Goal: Information Seeking & Learning: Find specific fact

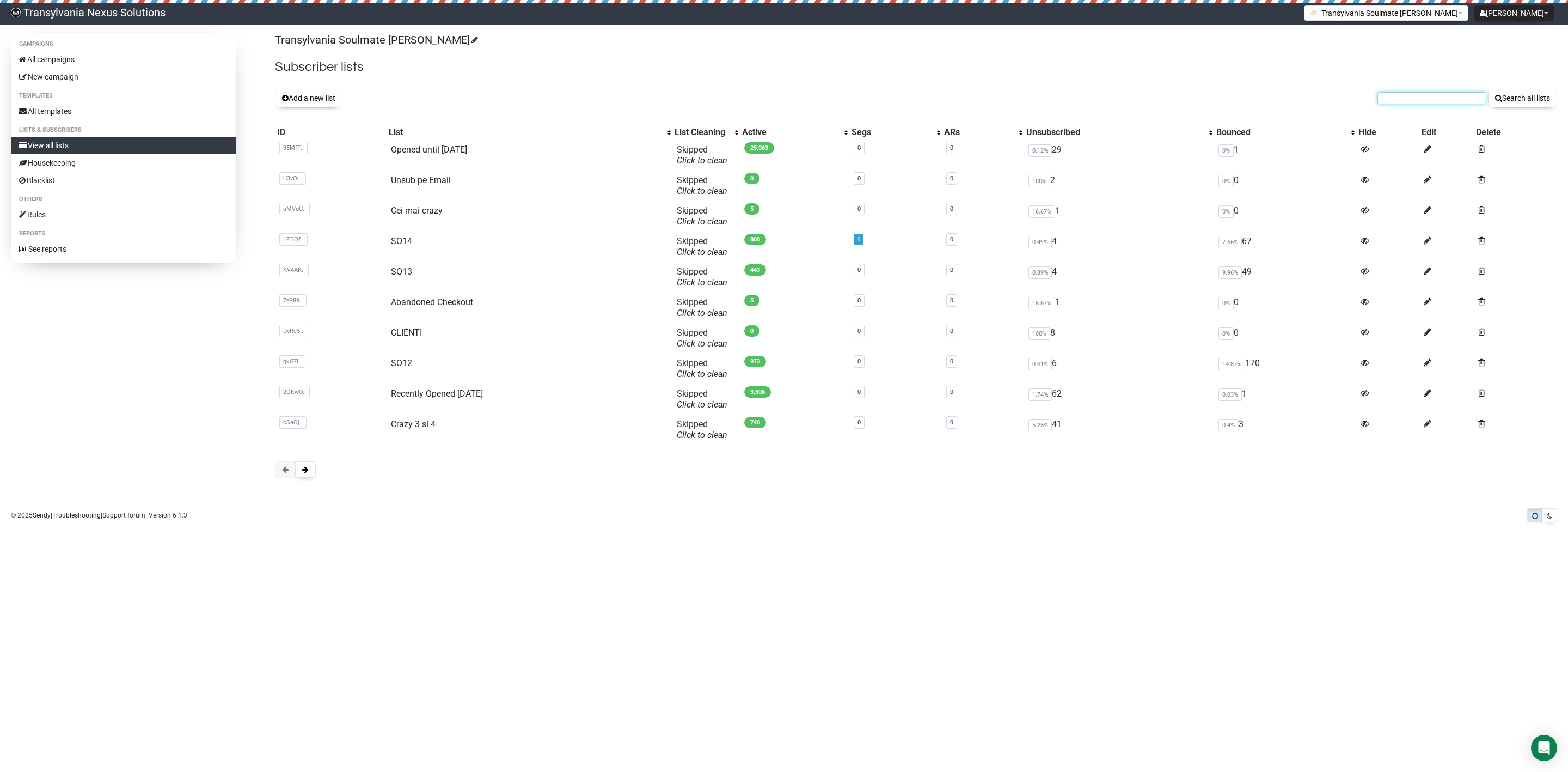
click at [1421, 104] on input "text" at bounding box center [1432, 98] width 109 height 12
paste input "ibaundibo@gmail.com"
type input "ibaundibo@gmail.com"
click at [1510, 99] on button "Search all lists" at bounding box center [1523, 98] width 69 height 19
click at [457, 297] on link "Abandoned Checkout" at bounding box center [432, 302] width 82 height 10
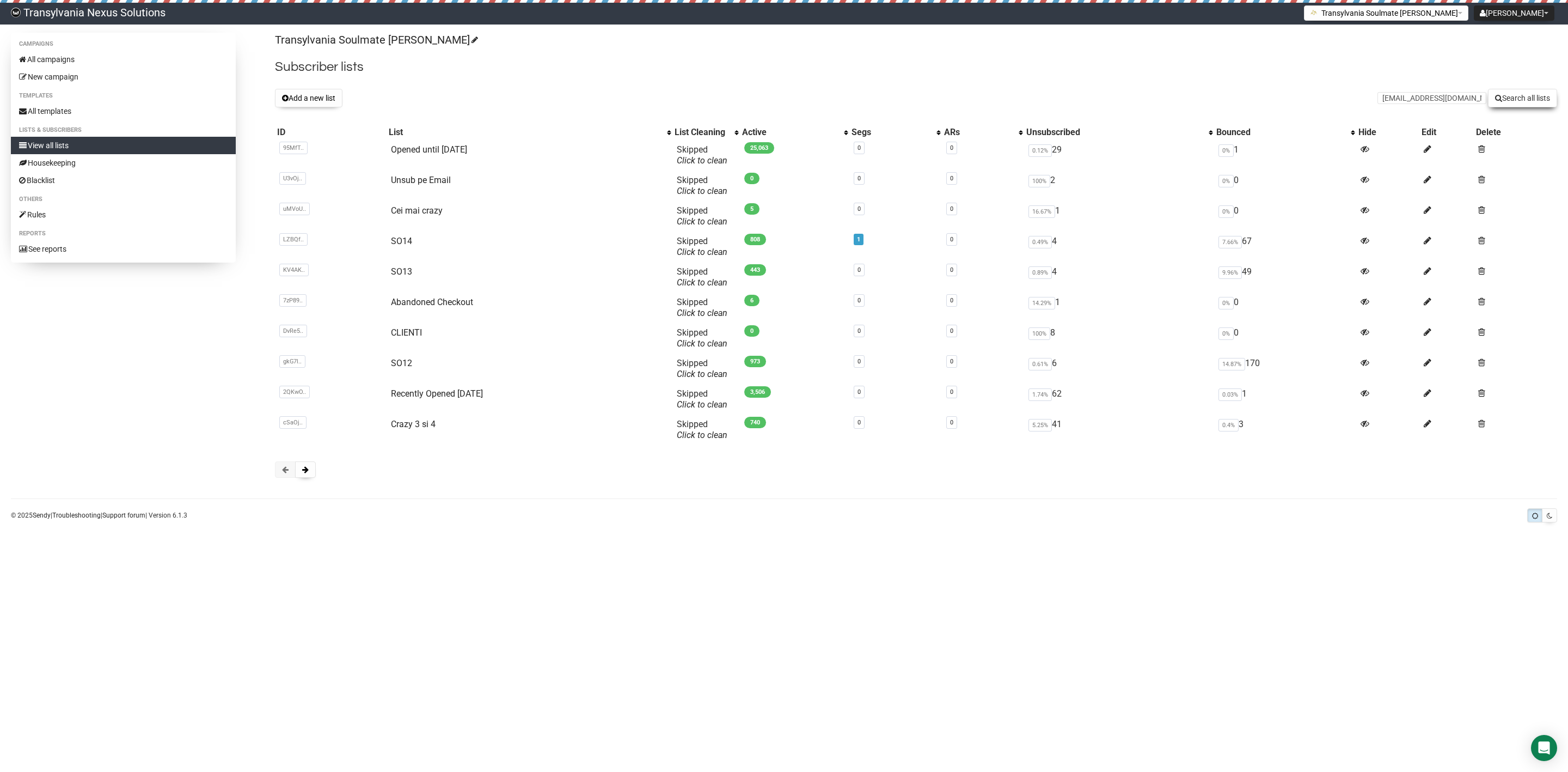
type input "nadine180@gmx.de"
click at [1534, 105] on button "Search all lists" at bounding box center [1523, 98] width 69 height 19
drag, startPoint x: 0, startPoint y: 0, endPoint x: 1392, endPoint y: 98, distance: 1395.4
click at [1392, 98] on input "text" at bounding box center [1432, 98] width 109 height 12
paste input "[EMAIL_ADDRESS][DOMAIN_NAME]"
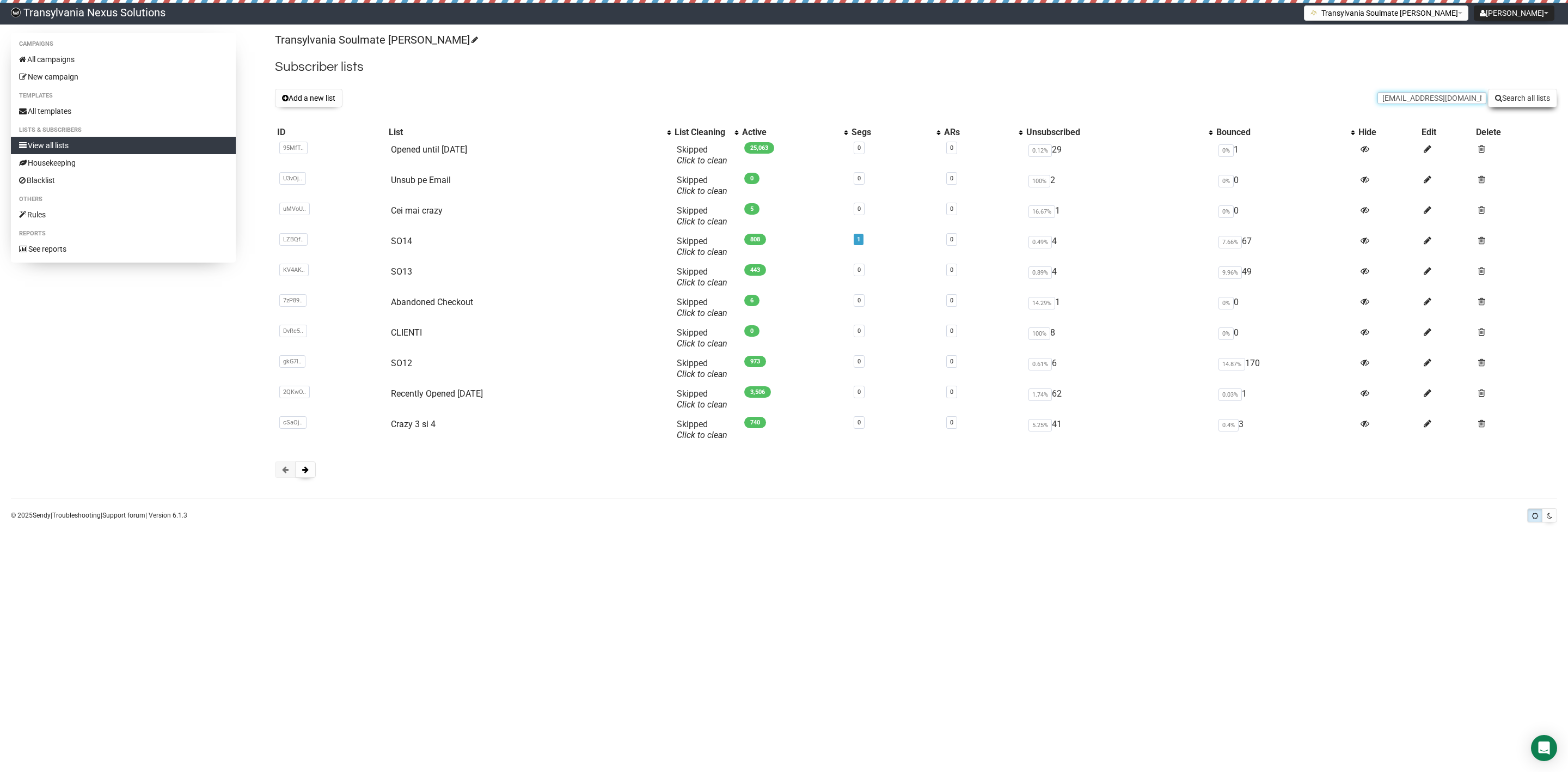
type input "[EMAIL_ADDRESS][DOMAIN_NAME]"
click at [1533, 103] on button "Search all lists" at bounding box center [1523, 98] width 69 height 19
type input "[EMAIL_ADDRESS][DOMAIN_NAME]"
click at [1525, 90] on button "Search all lists" at bounding box center [1523, 98] width 69 height 19
